Goal: Task Accomplishment & Management: Complete application form

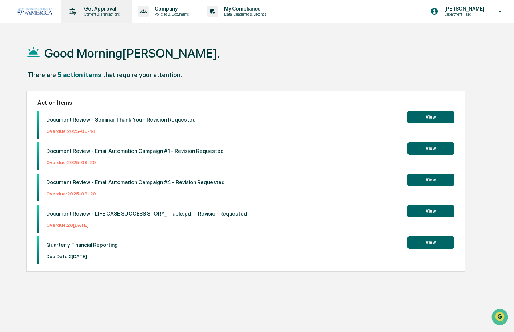
click at [95, 13] on p "Content & Transactions" at bounding box center [100, 14] width 45 height 5
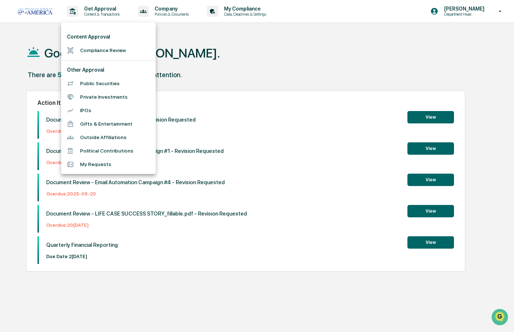
click at [94, 53] on li "Compliance Review" at bounding box center [108, 50] width 95 height 13
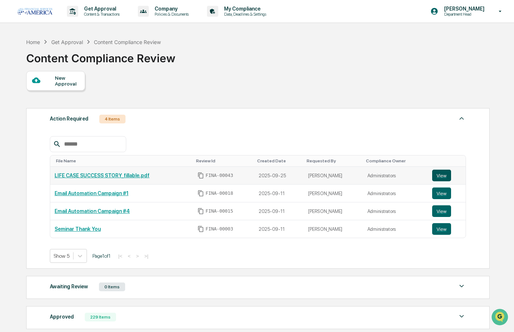
click at [436, 174] on button "View" at bounding box center [441, 176] width 19 height 12
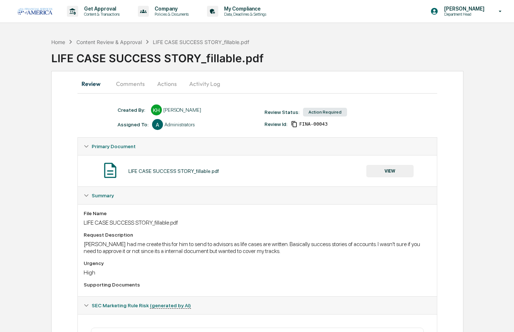
click at [204, 83] on button "Activity Log" at bounding box center [204, 83] width 43 height 17
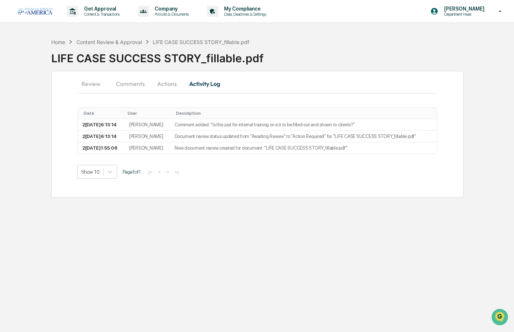
click at [164, 84] on button "Actions" at bounding box center [167, 83] width 33 height 17
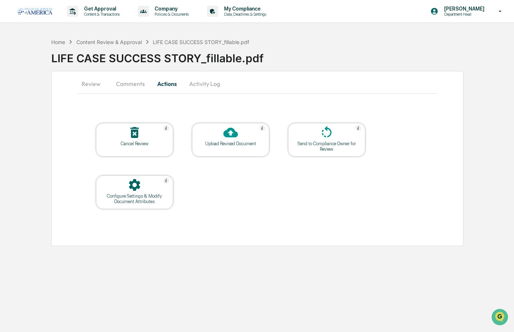
click at [147, 139] on div at bounding box center [134, 133] width 73 height 16
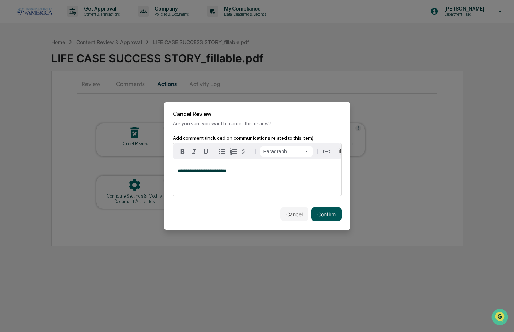
click at [325, 214] on button "Confirm" at bounding box center [326, 214] width 30 height 15
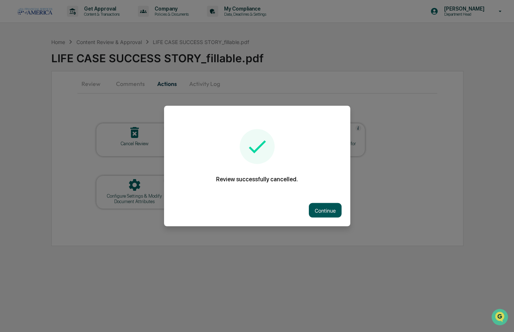
click at [325, 214] on button "Continue" at bounding box center [325, 210] width 33 height 15
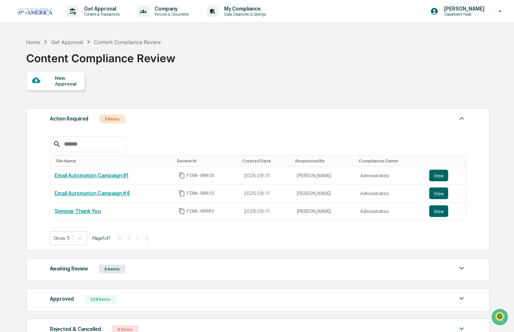
click at [58, 81] on div "New Approval" at bounding box center [67, 81] width 24 height 12
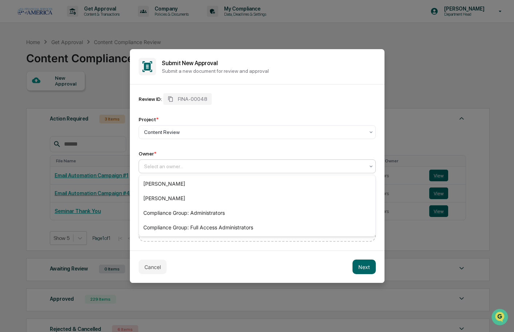
click at [151, 166] on div "Select an owner..." at bounding box center [254, 166] width 220 height 6
click at [153, 197] on div "[PERSON_NAME]" at bounding box center [257, 198] width 236 height 15
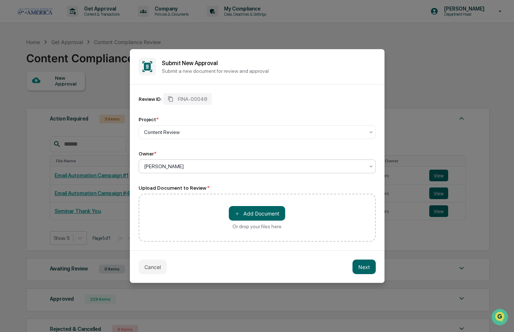
click at [155, 202] on div "＋ Add Document Or drop your files here" at bounding box center [257, 218] width 237 height 48
click at [227, 211] on div "＋ Add Document Or drop your files here" at bounding box center [257, 218] width 237 height 48
click at [242, 211] on button "＋ Add Document" at bounding box center [257, 213] width 56 height 15
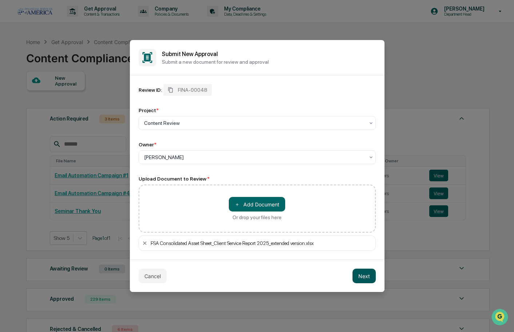
click at [363, 276] on button "Next" at bounding box center [363, 275] width 23 height 15
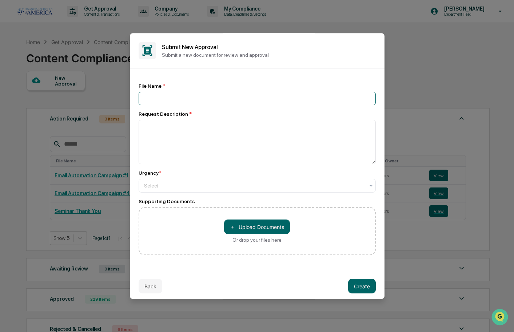
click at [209, 96] on input at bounding box center [257, 98] width 237 height 13
paste input "**********"
type input "**********"
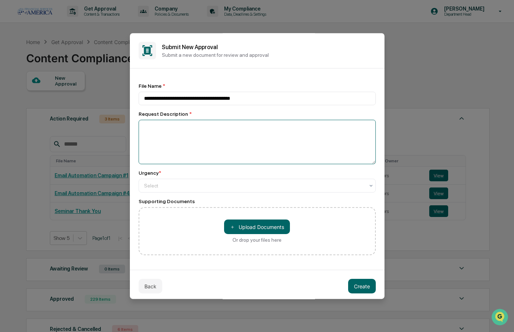
click at [174, 143] on textarea at bounding box center [257, 142] width 237 height 44
type textarea "**********"
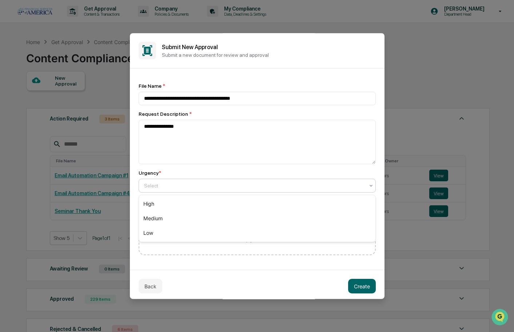
click at [170, 186] on div at bounding box center [254, 185] width 220 height 7
click at [162, 219] on div "Medium" at bounding box center [257, 218] width 236 height 15
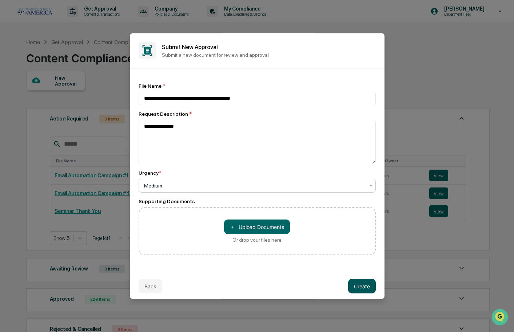
click at [360, 282] on button "Create" at bounding box center [362, 286] width 28 height 15
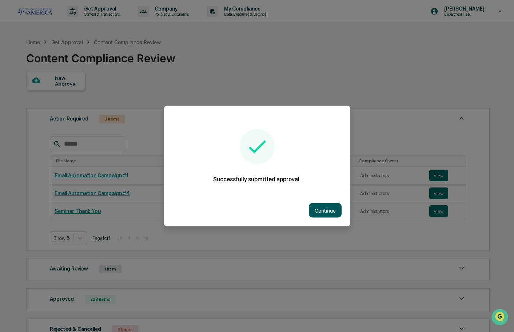
click at [328, 208] on button "Continue" at bounding box center [325, 210] width 33 height 15
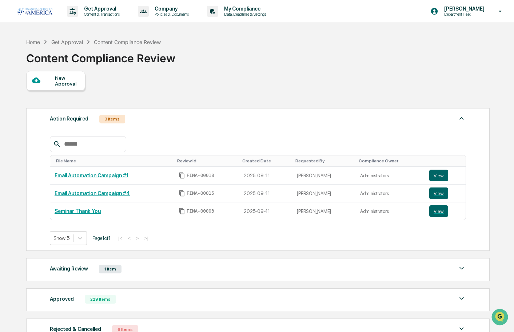
click at [68, 73] on div "New Approval" at bounding box center [55, 81] width 59 height 20
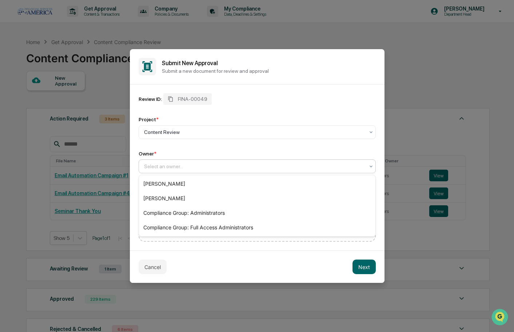
click at [159, 165] on div "Select an owner..." at bounding box center [254, 166] width 220 height 6
click at [159, 198] on div "[PERSON_NAME]" at bounding box center [257, 198] width 236 height 15
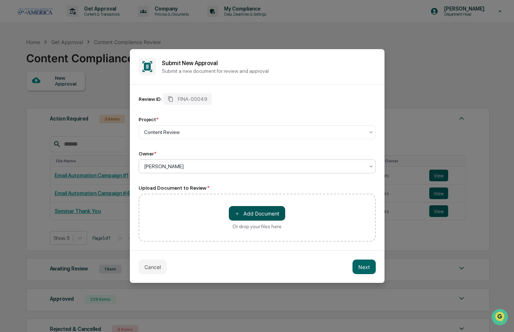
click at [239, 210] on span "＋" at bounding box center [237, 213] width 5 height 7
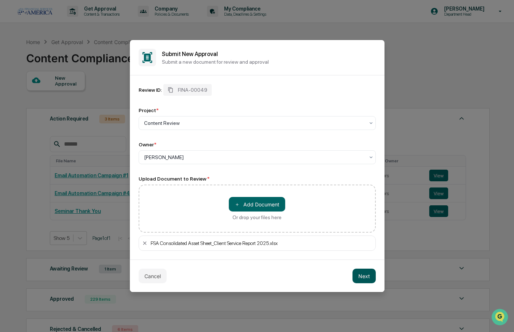
click at [361, 276] on button "Next" at bounding box center [363, 275] width 23 height 15
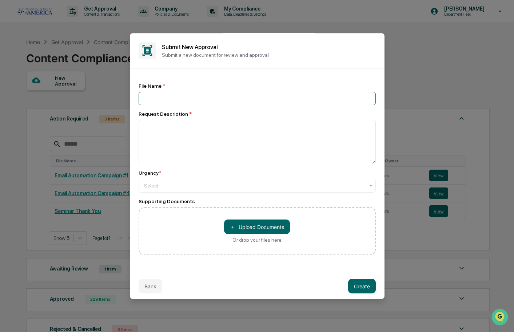
click at [196, 99] on input at bounding box center [257, 98] width 237 height 13
paste input "**********"
type input "**********"
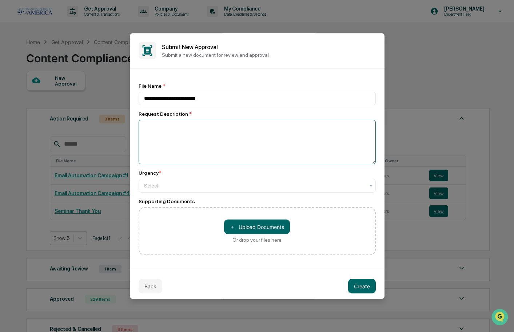
click at [179, 127] on textarea at bounding box center [257, 142] width 237 height 44
type textarea "**********"
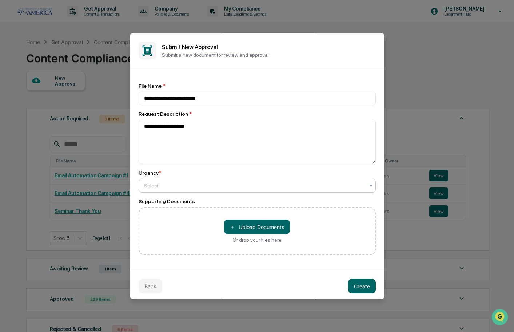
click at [180, 182] on div "Select" at bounding box center [254, 185] width 228 height 10
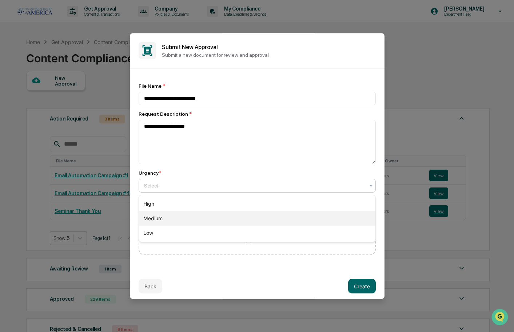
click at [160, 215] on div "Medium" at bounding box center [257, 218] width 236 height 15
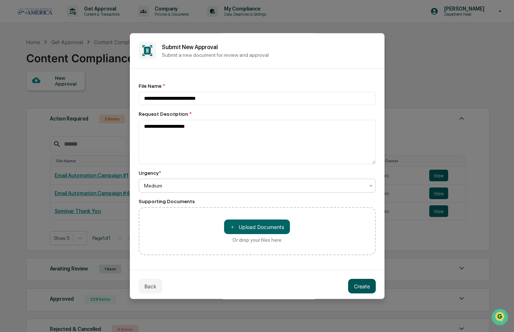
click at [360, 289] on button "Create" at bounding box center [362, 286] width 28 height 15
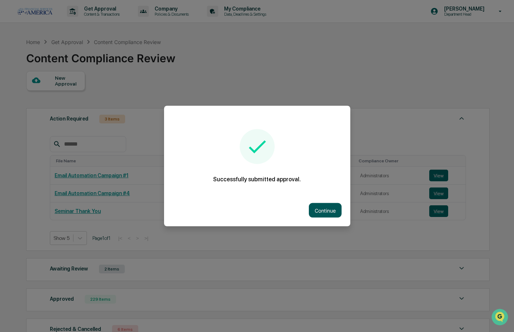
click at [316, 208] on button "Continue" at bounding box center [325, 210] width 33 height 15
